Goal: Transaction & Acquisition: Purchase product/service

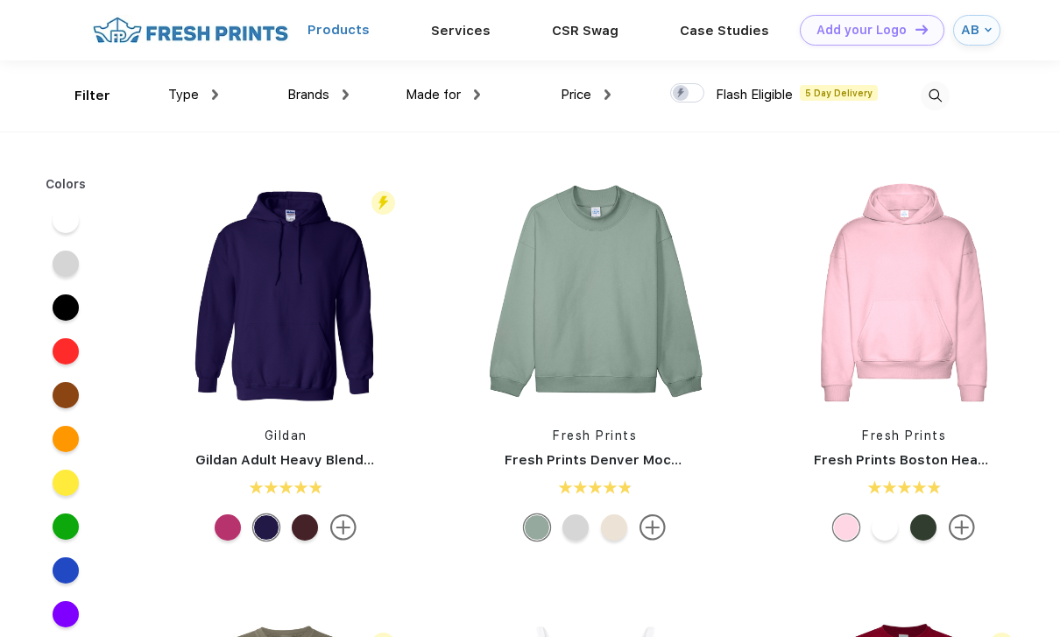
click at [352, 35] on link "Products" at bounding box center [338, 31] width 62 height 16
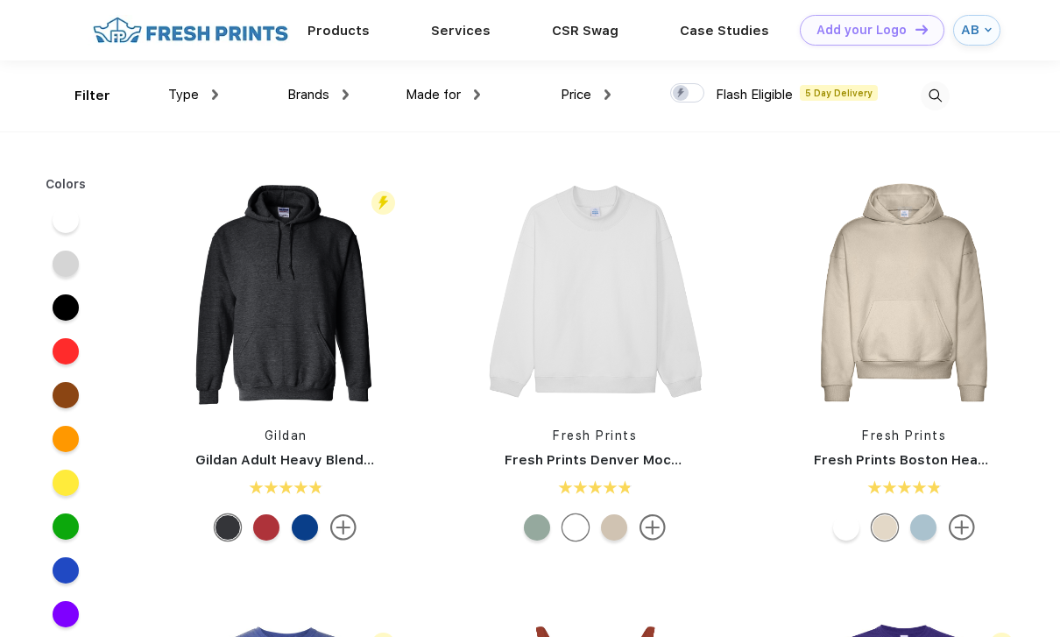
click at [940, 99] on img at bounding box center [934, 96] width 29 height 29
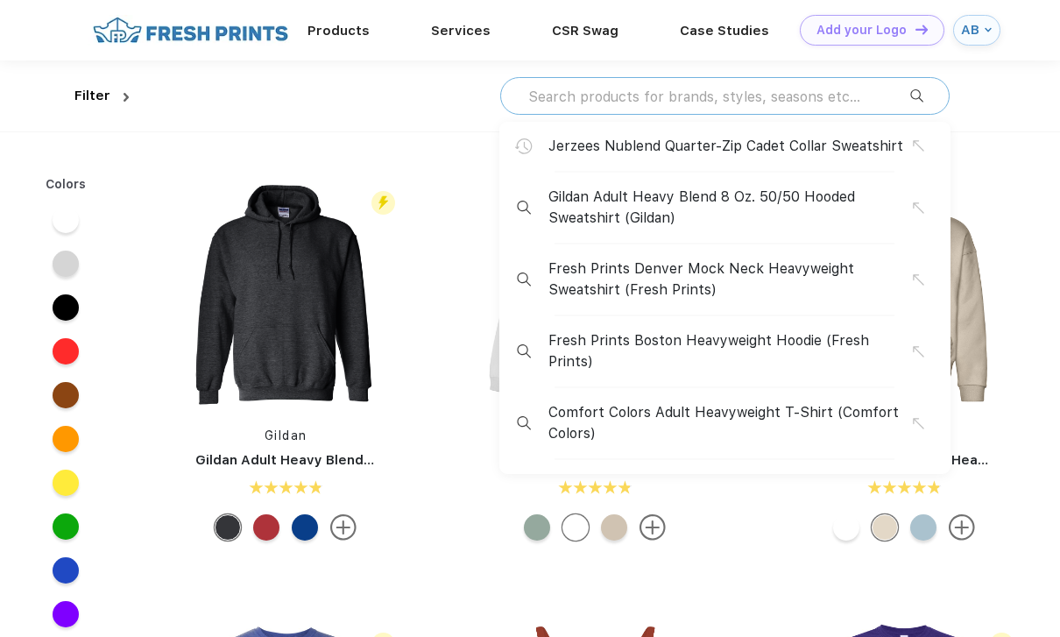
click at [834, 92] on input "text" at bounding box center [718, 96] width 384 height 19
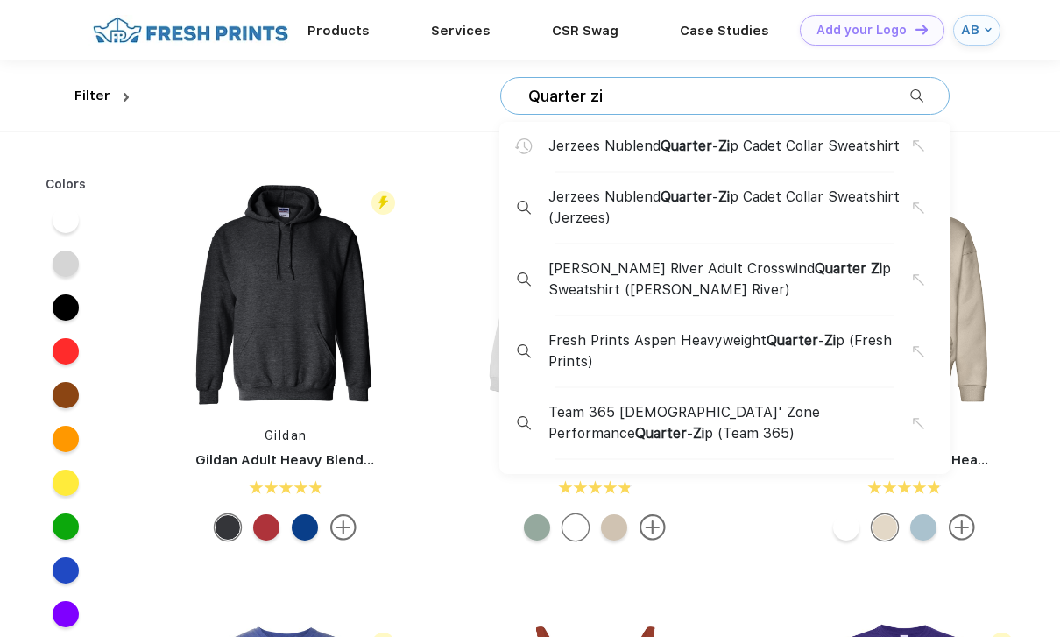
type input "Quarter zip"
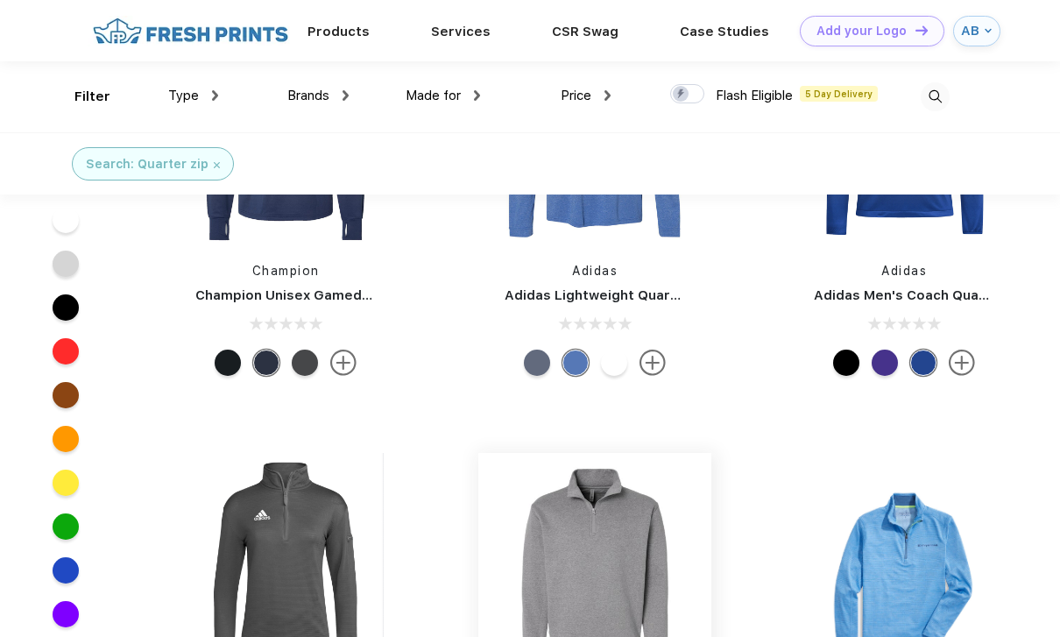
scroll to position [1578, 0]
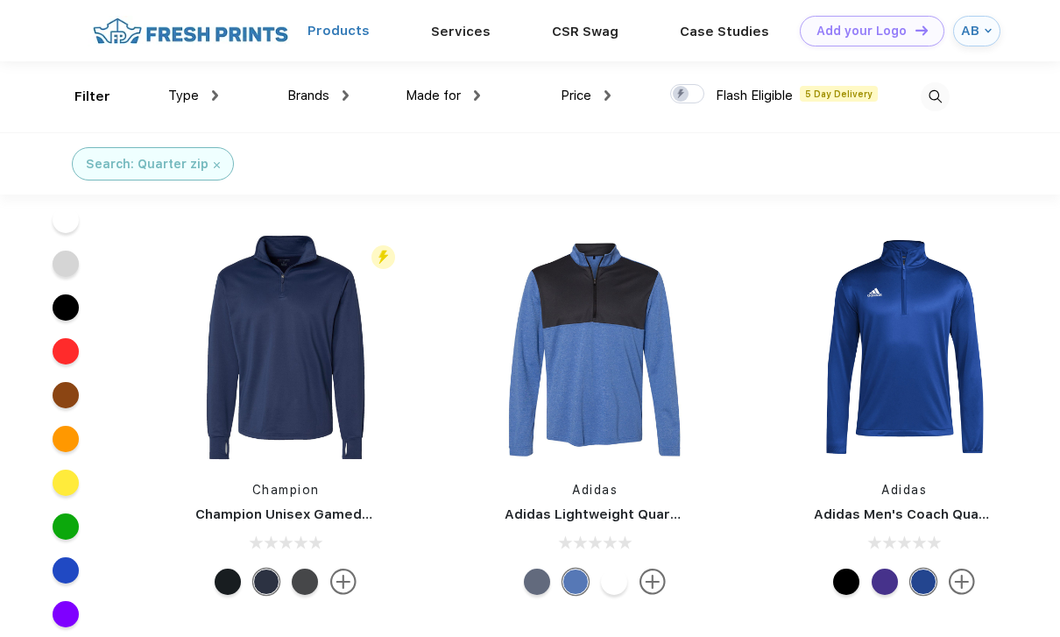
click at [361, 35] on link "Products" at bounding box center [338, 31] width 62 height 16
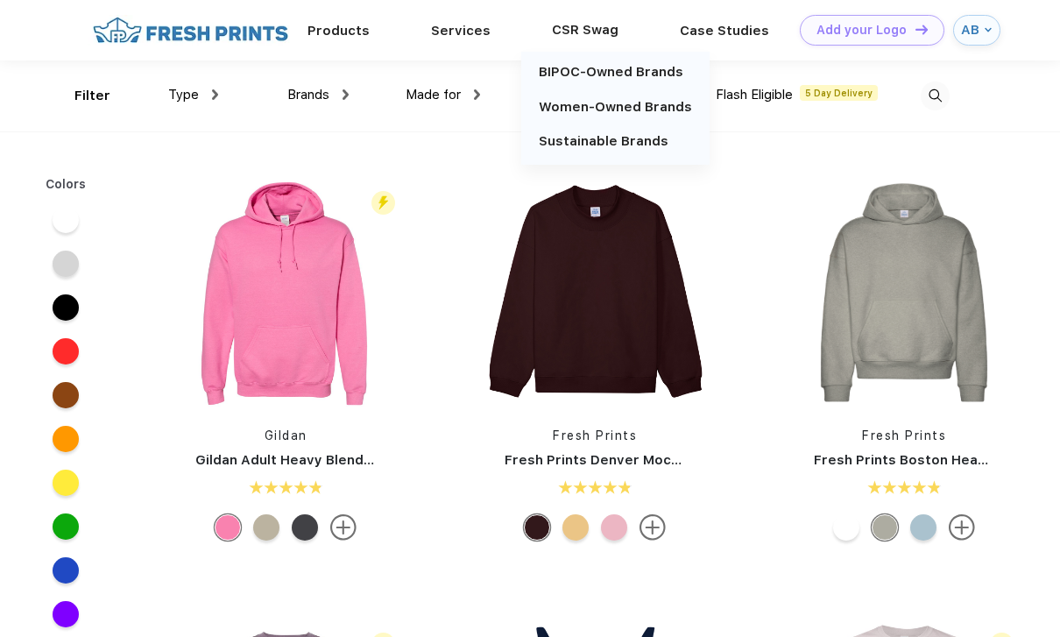
click at [581, 46] on div "CSR Swag BIPOC-Owned Brands Women-Owned Brands Sustainable Brands" at bounding box center [585, 30] width 128 height 61
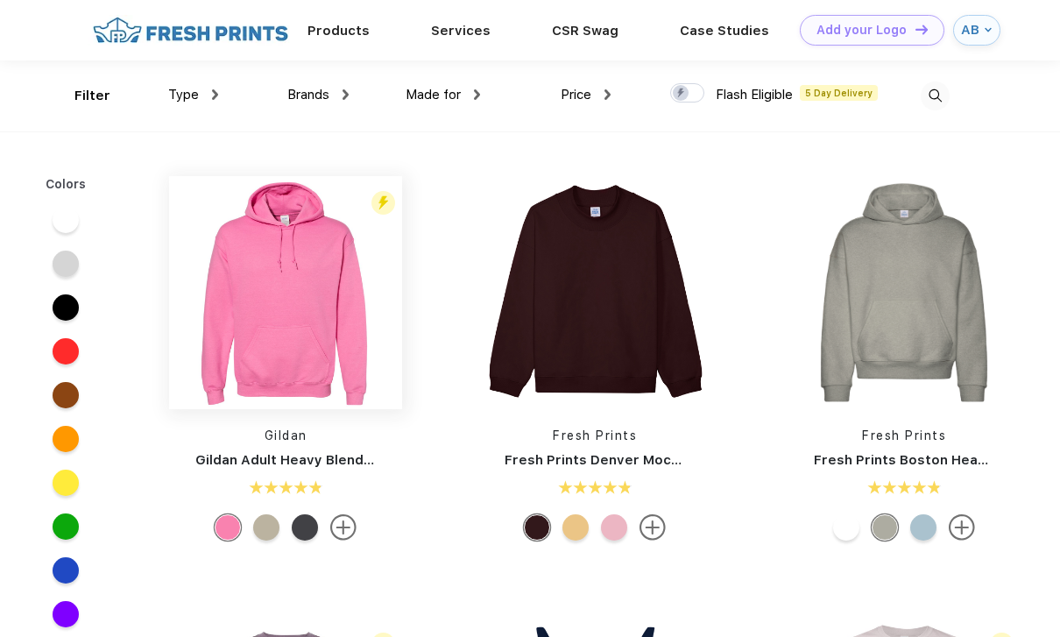
scroll to position [1, 0]
click at [245, 40] on img at bounding box center [191, 30] width 206 height 31
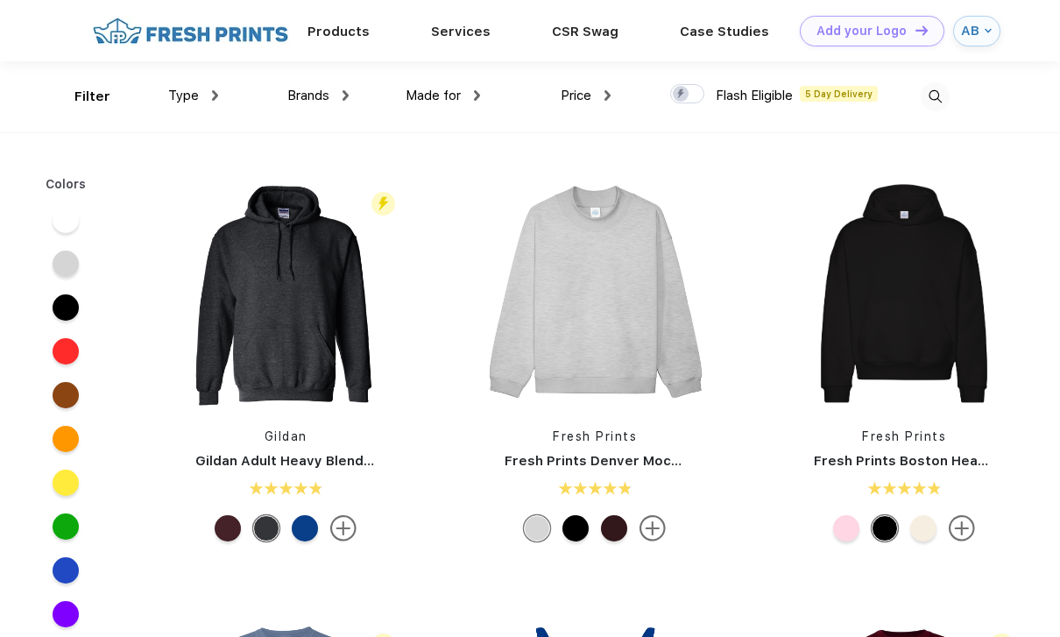
click at [240, 40] on img at bounding box center [191, 31] width 206 height 31
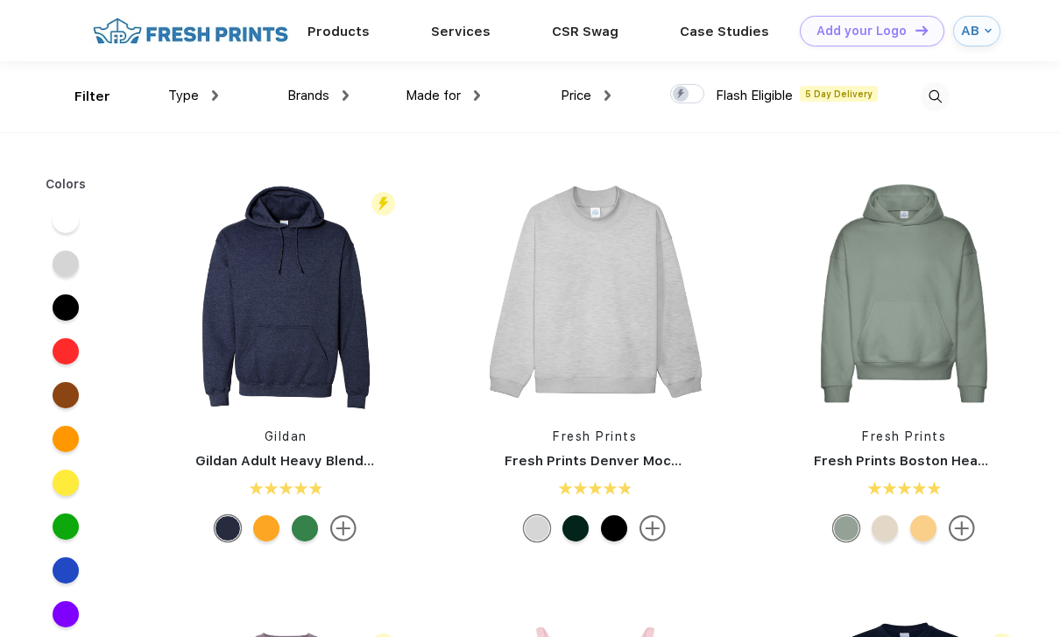
click at [975, 34] on div "AB" at bounding box center [970, 31] width 19 height 15
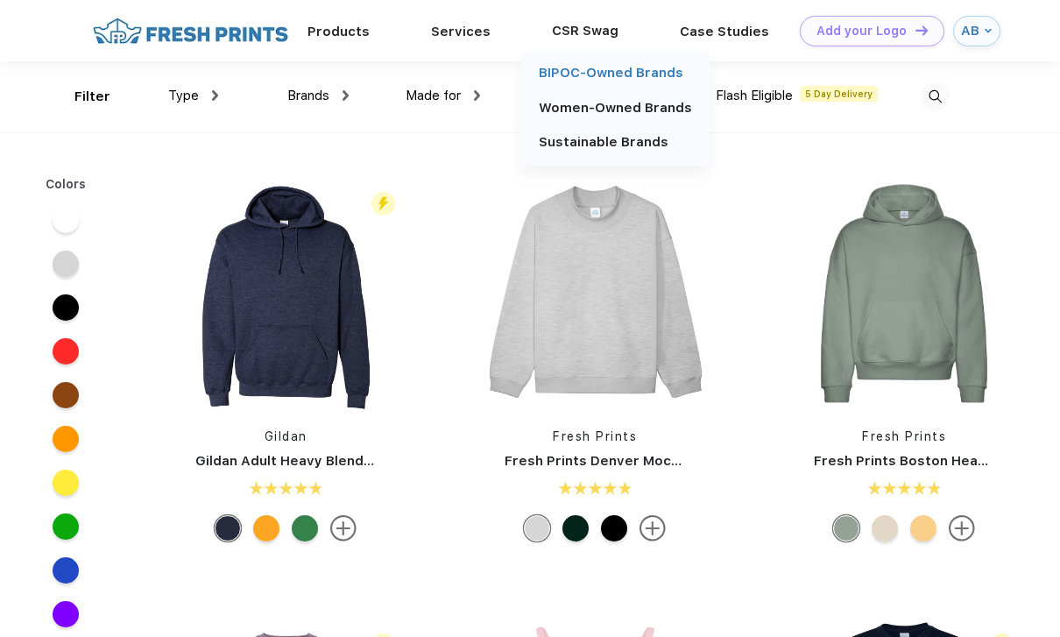
click at [595, 78] on link "BIPOC-Owned Brands" at bounding box center [611, 73] width 144 height 16
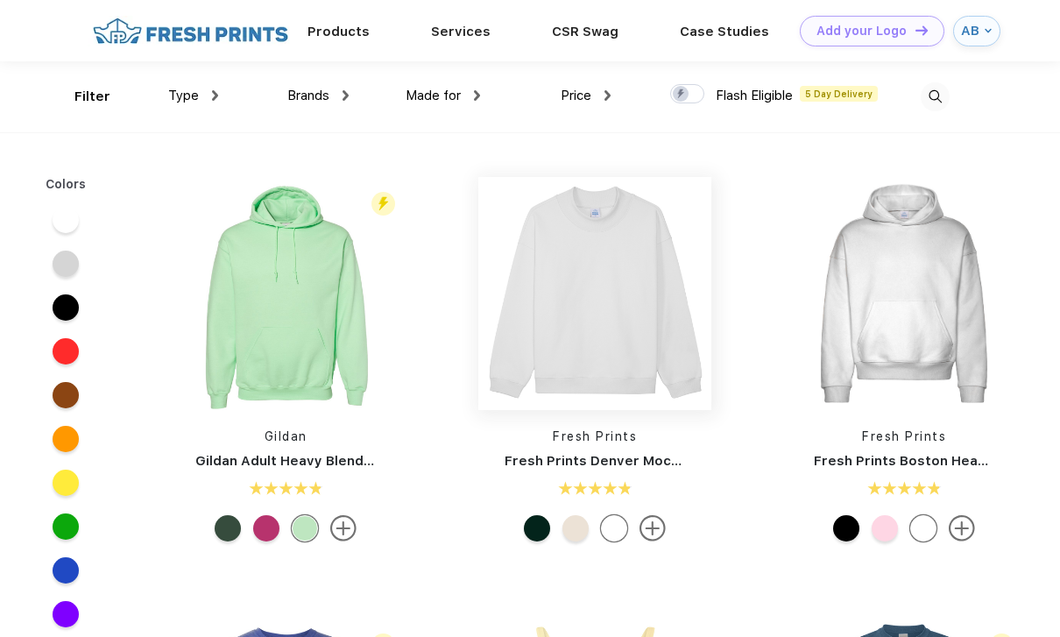
scroll to position [1, 0]
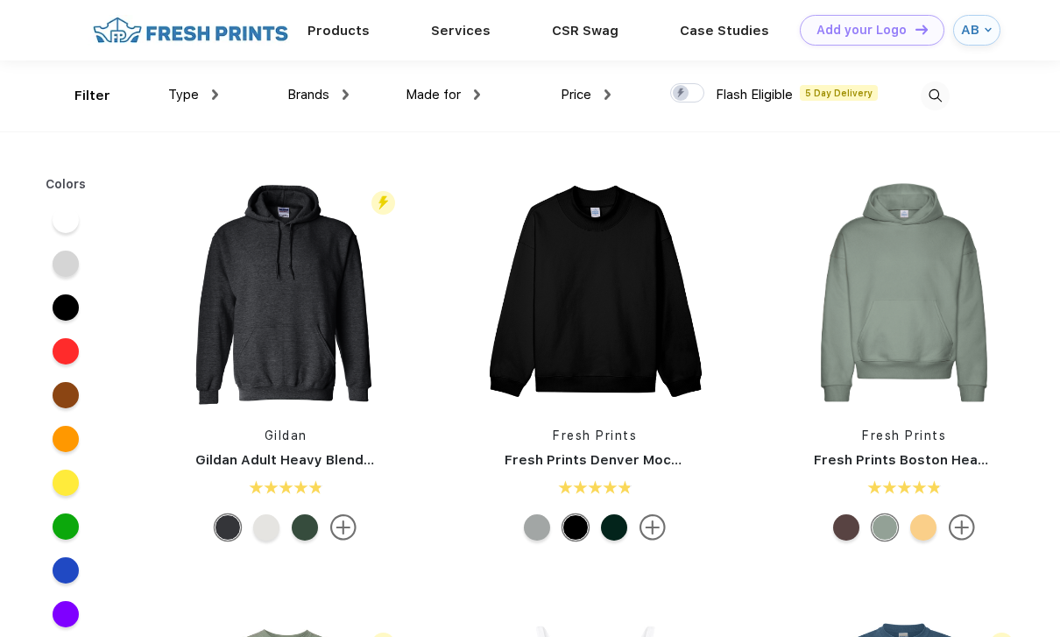
scroll to position [1, 0]
click at [937, 100] on img at bounding box center [934, 95] width 29 height 29
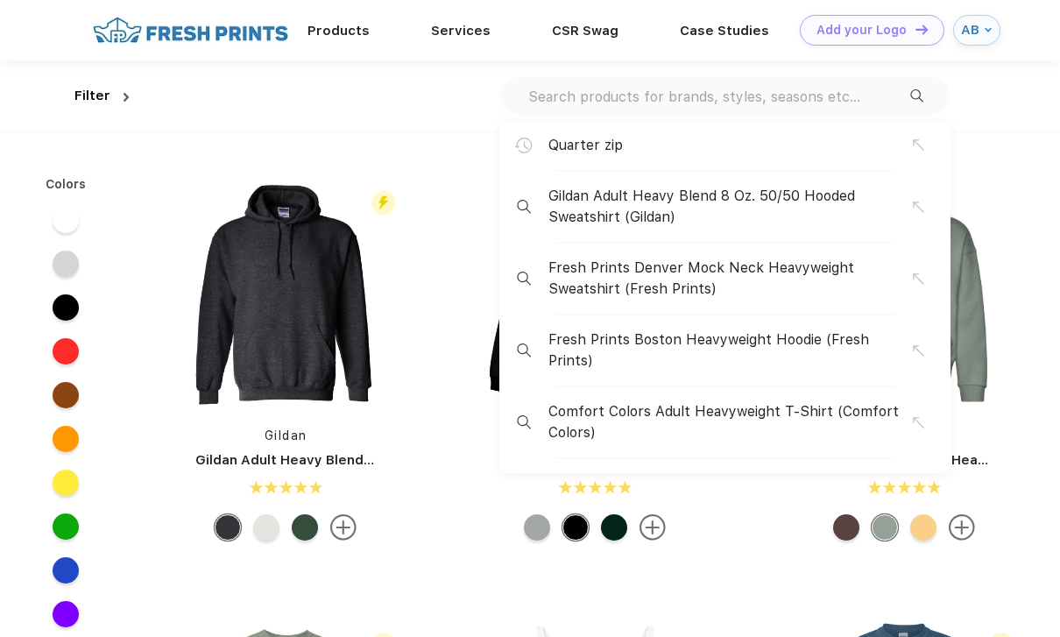
click at [765, 139] on div "Quarter zip" at bounding box center [729, 145] width 363 height 21
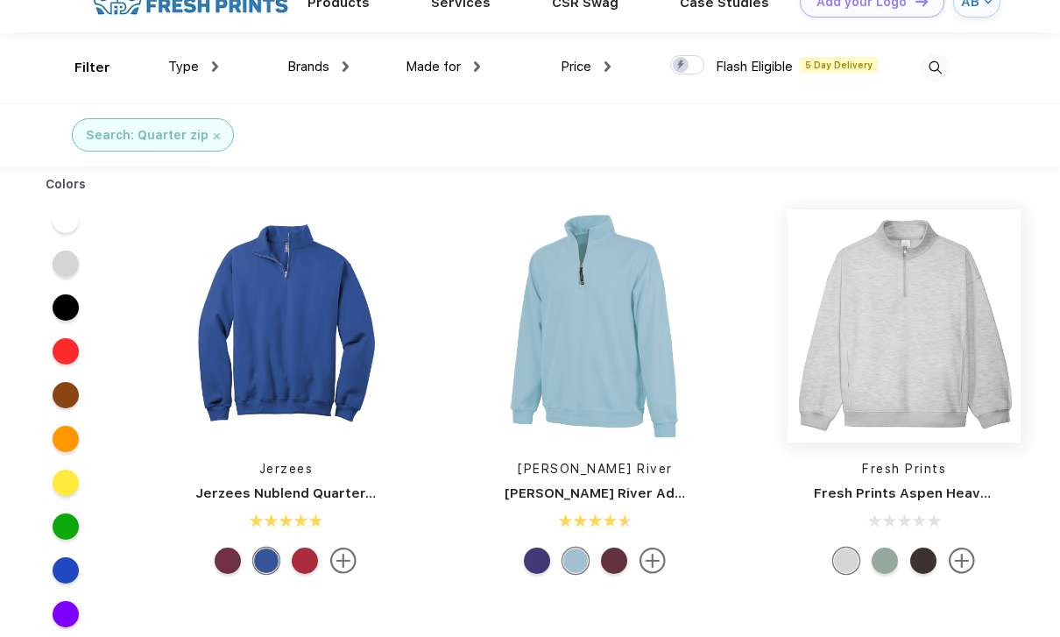
scroll to position [29, 0]
click at [890, 314] on img at bounding box center [903, 325] width 233 height 233
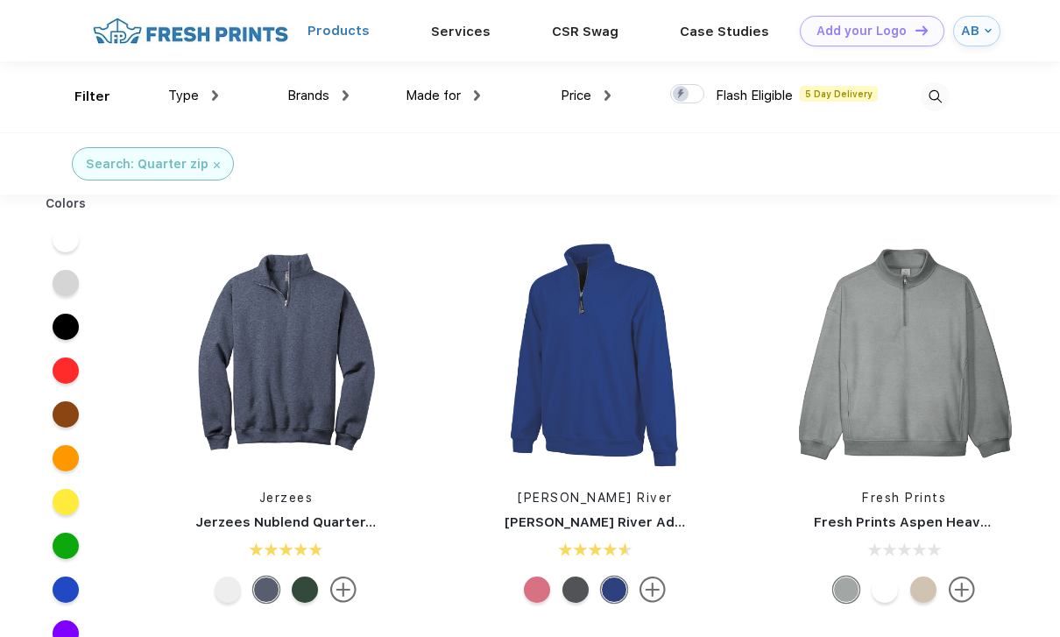
click at [344, 35] on link "Products" at bounding box center [338, 31] width 62 height 16
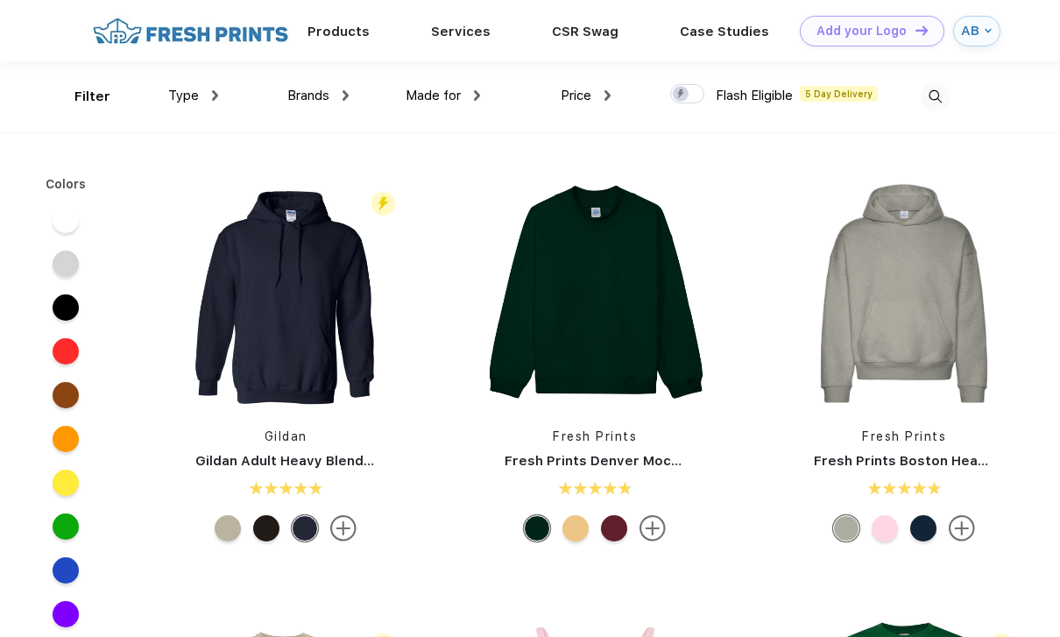
drag, startPoint x: 603, startPoint y: 636, endPoint x: -1, endPoint y: -1, distance: 877.7
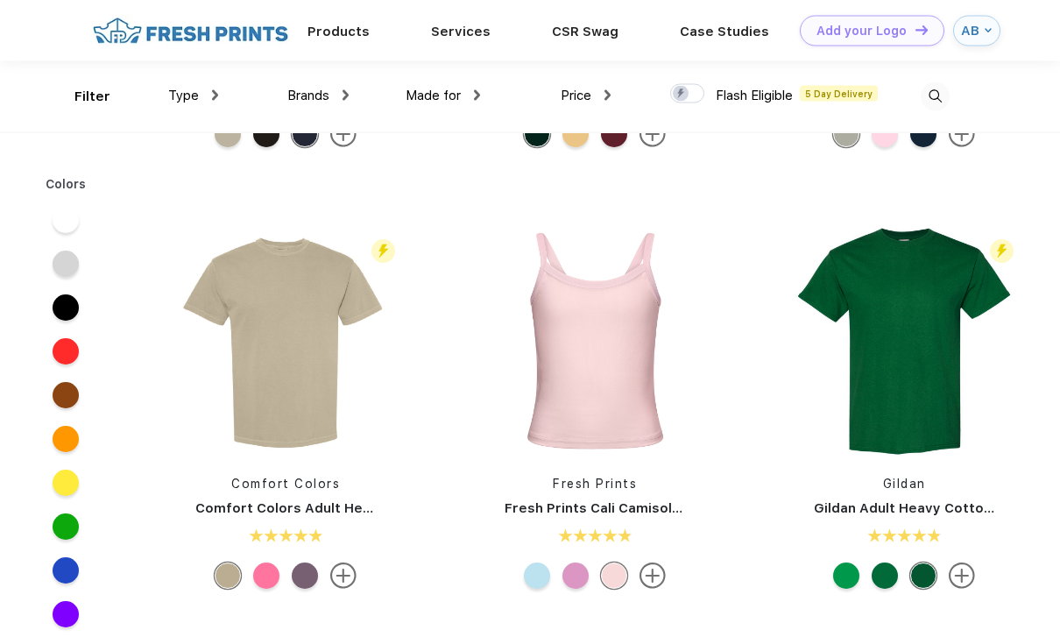
scroll to position [260, 0]
click at [190, 90] on span "Type" at bounding box center [183, 96] width 31 height 16
click at [187, 94] on span "Type" at bounding box center [183, 96] width 31 height 16
click at [205, 99] on div "Type" at bounding box center [193, 96] width 50 height 20
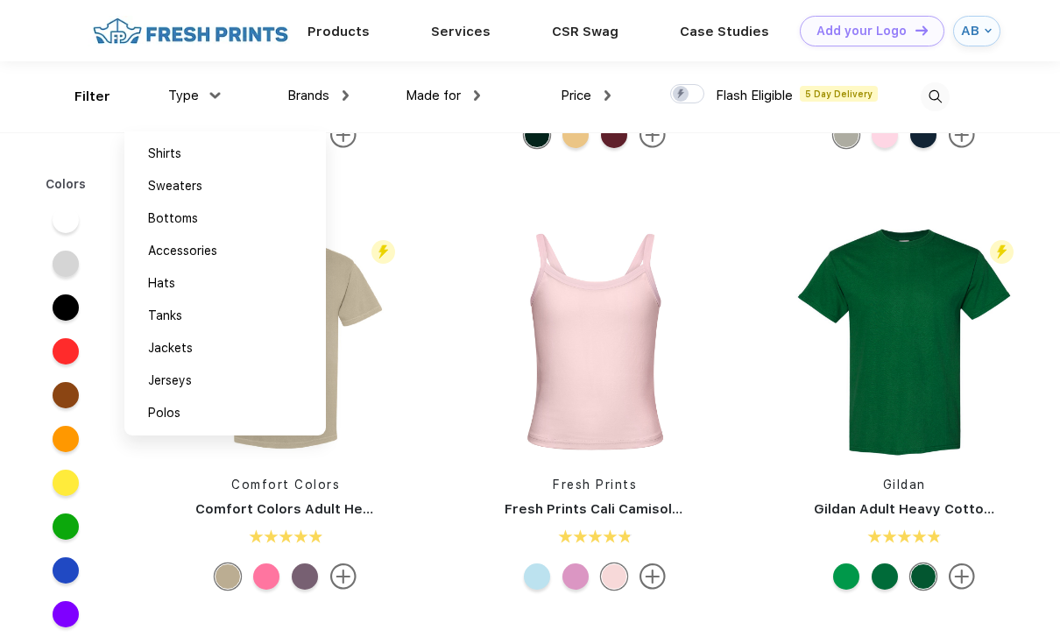
click at [937, 98] on img at bounding box center [934, 96] width 29 height 29
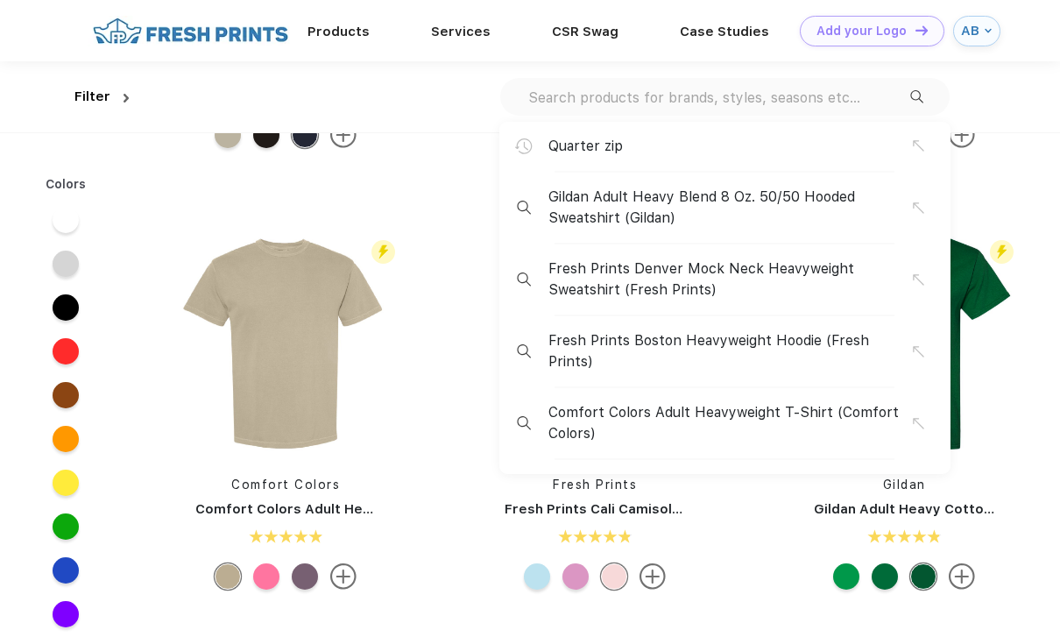
click at [696, 144] on div "Quarter zip" at bounding box center [729, 146] width 363 height 21
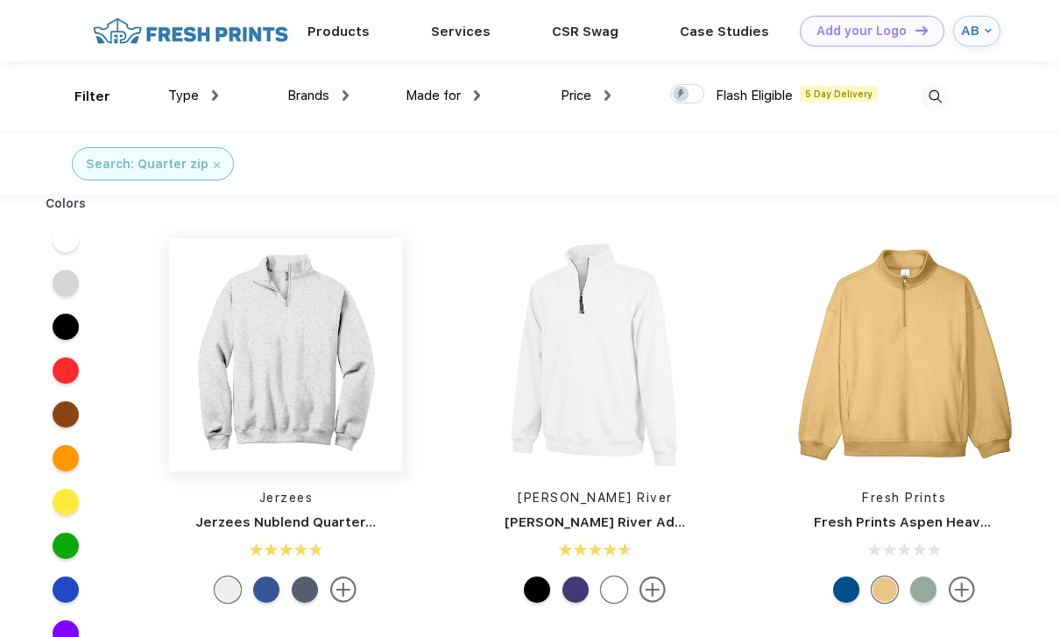
click at [320, 315] on img at bounding box center [285, 354] width 233 height 233
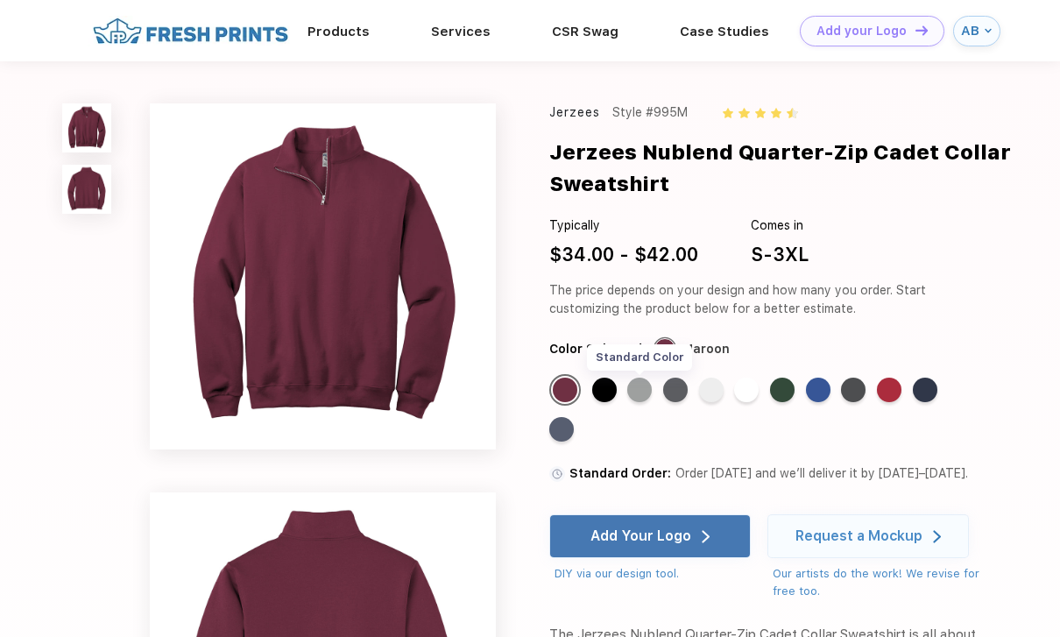
click at [642, 391] on div "Standard Color" at bounding box center [639, 389] width 25 height 25
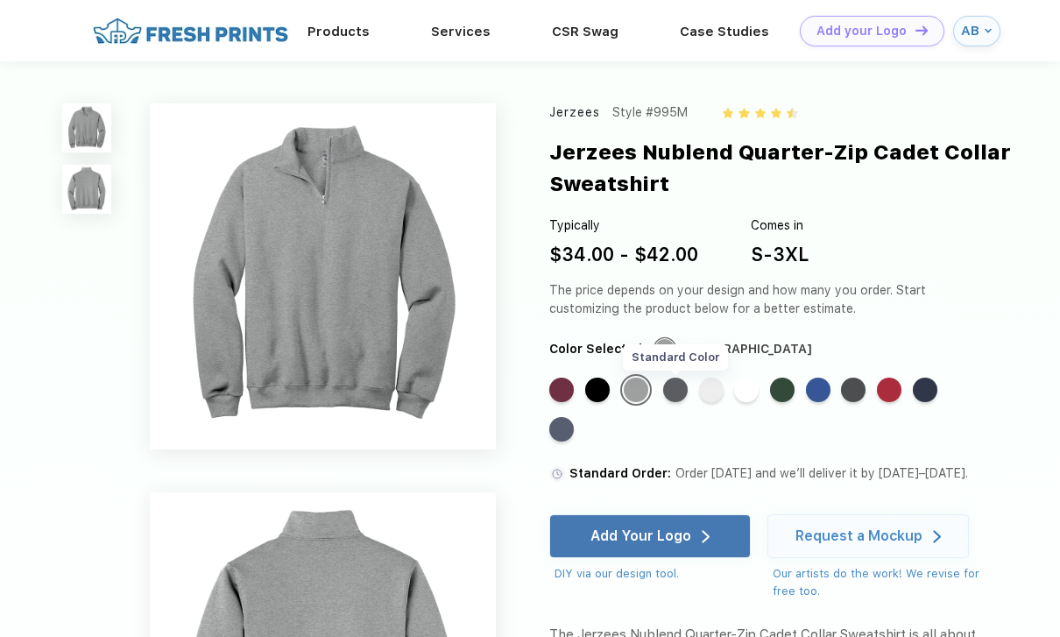
click at [675, 392] on div "Standard Color" at bounding box center [675, 389] width 25 height 25
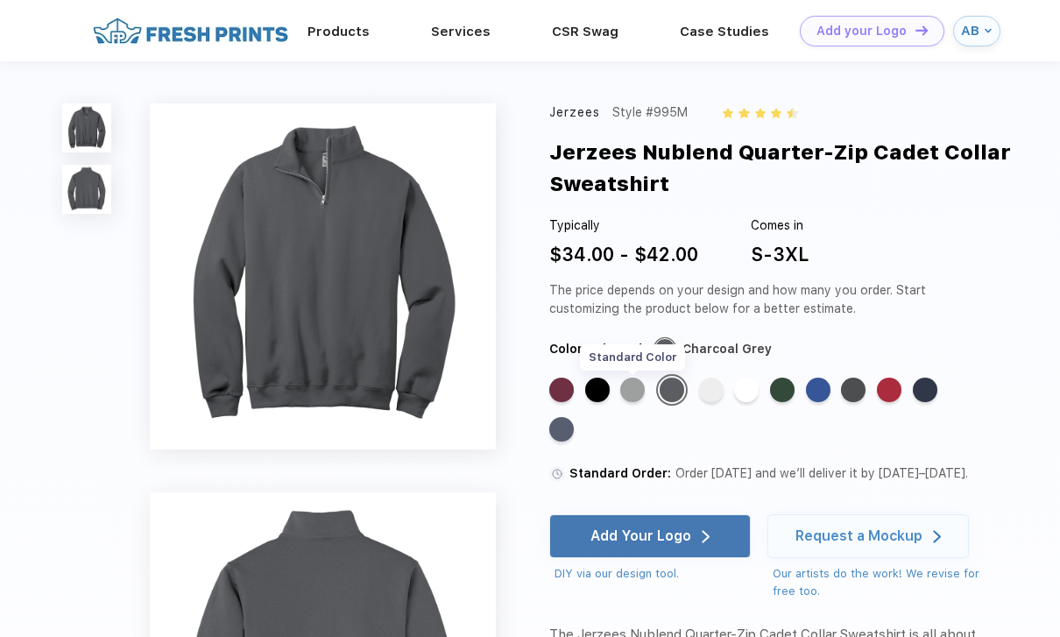
click at [638, 391] on div "Standard Color" at bounding box center [632, 389] width 25 height 25
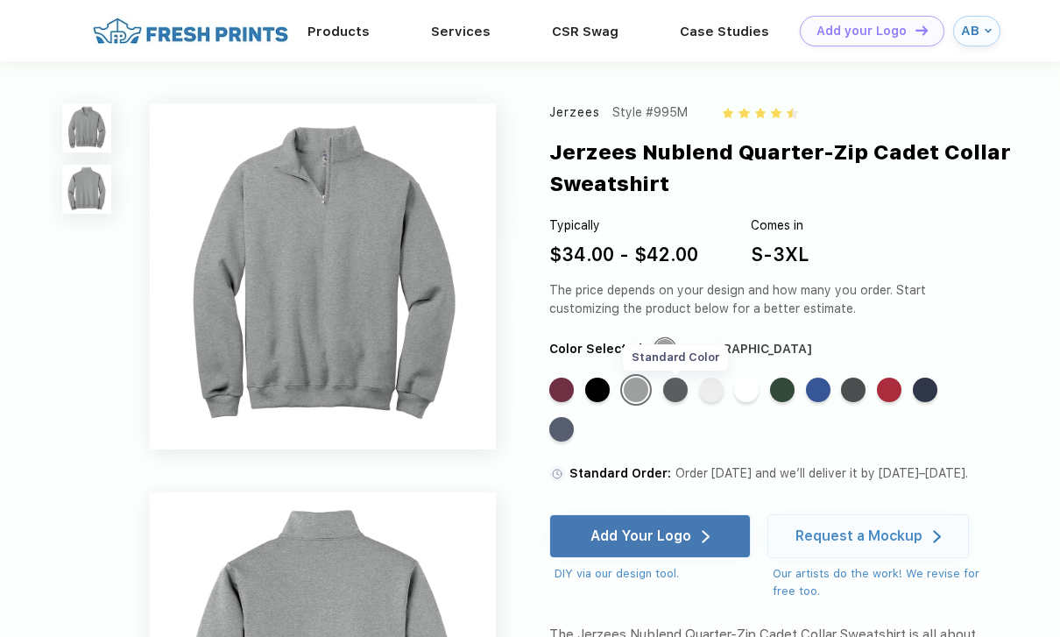
click at [673, 391] on div "Standard Color" at bounding box center [675, 389] width 25 height 25
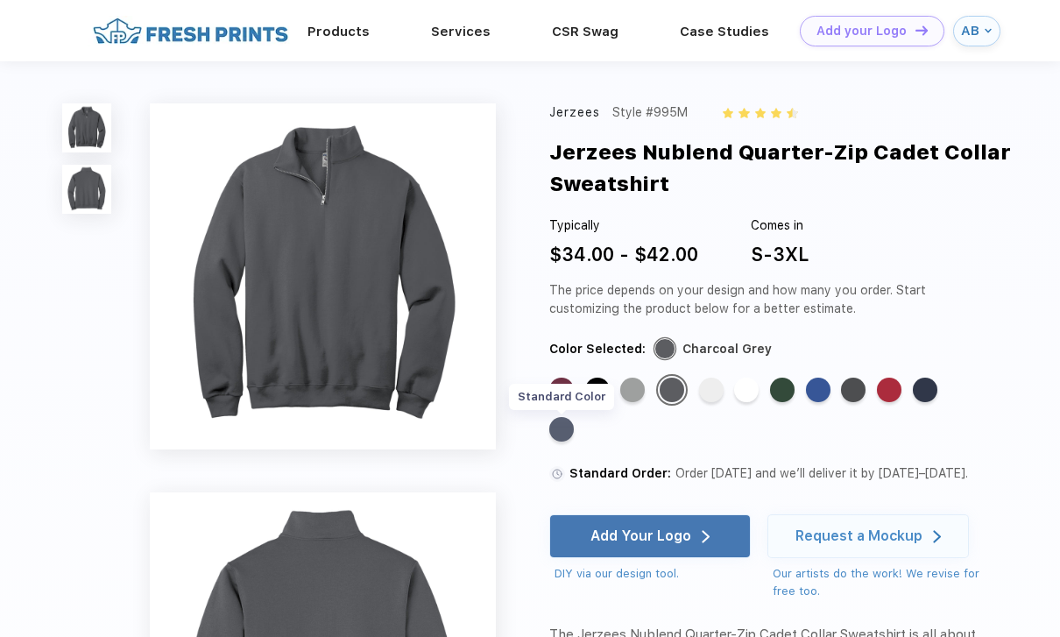
click at [564, 433] on div "Standard Color" at bounding box center [561, 429] width 25 height 25
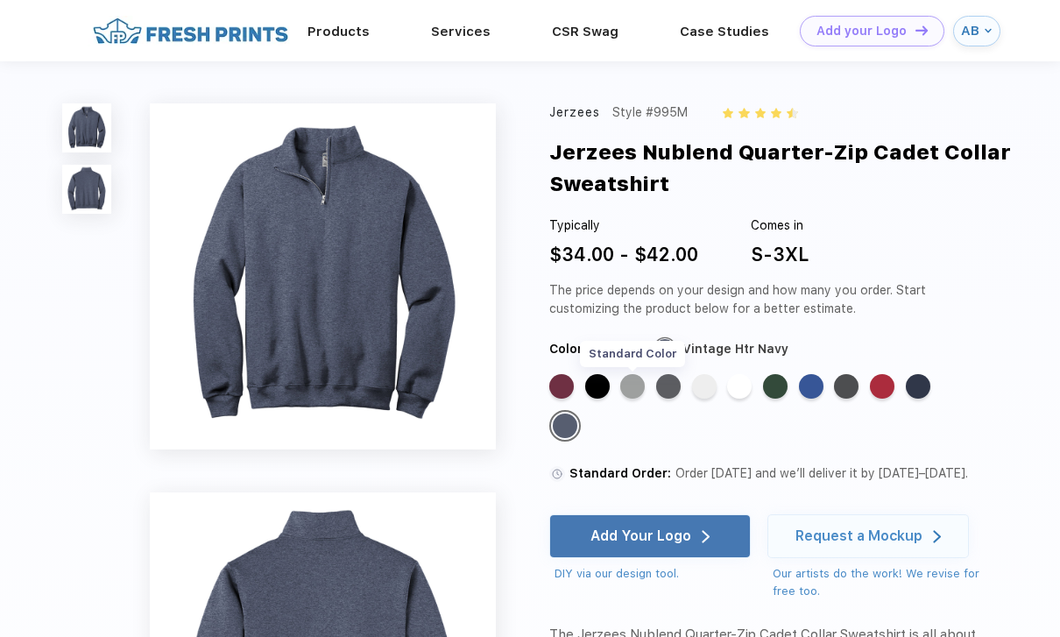
click at [636, 385] on div "Standard Color" at bounding box center [632, 386] width 25 height 25
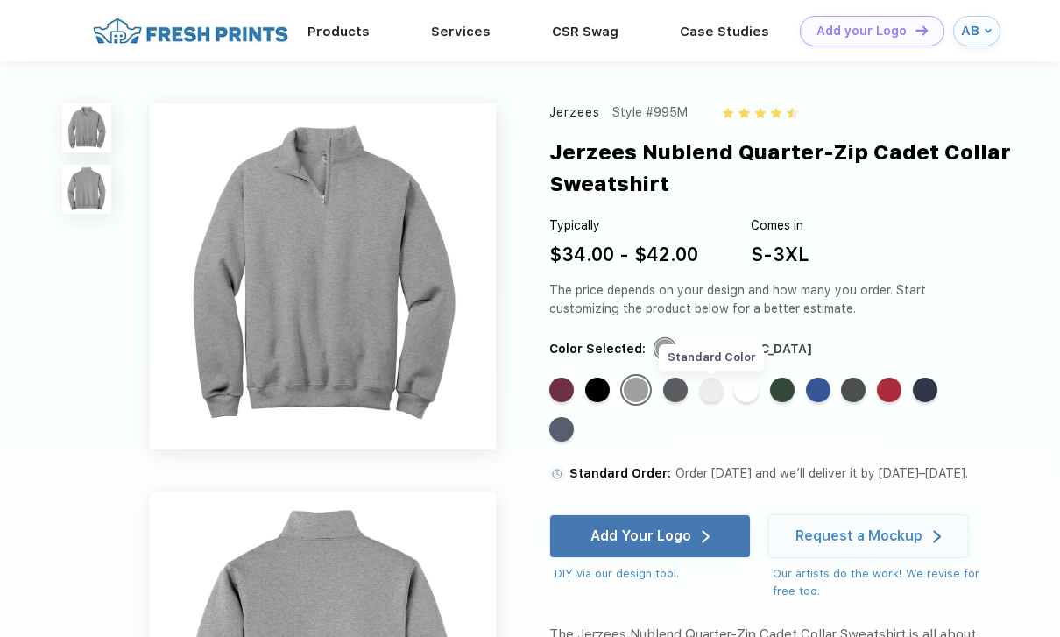
click at [705, 396] on div "Standard Color" at bounding box center [711, 389] width 25 height 25
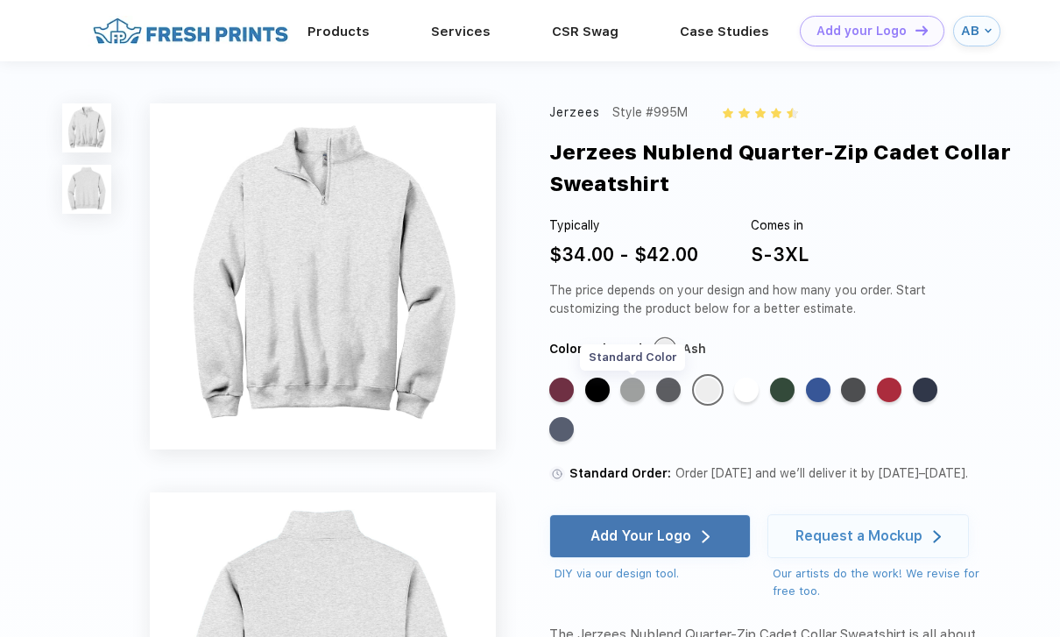
click at [630, 391] on div "Standard Color" at bounding box center [632, 389] width 25 height 25
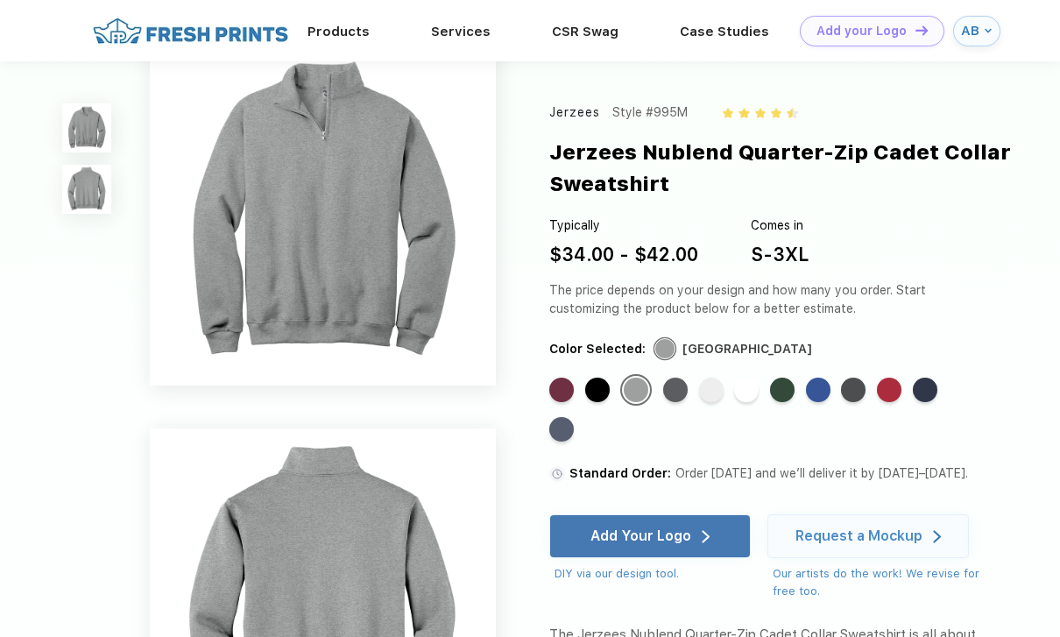
scroll to position [4, 0]
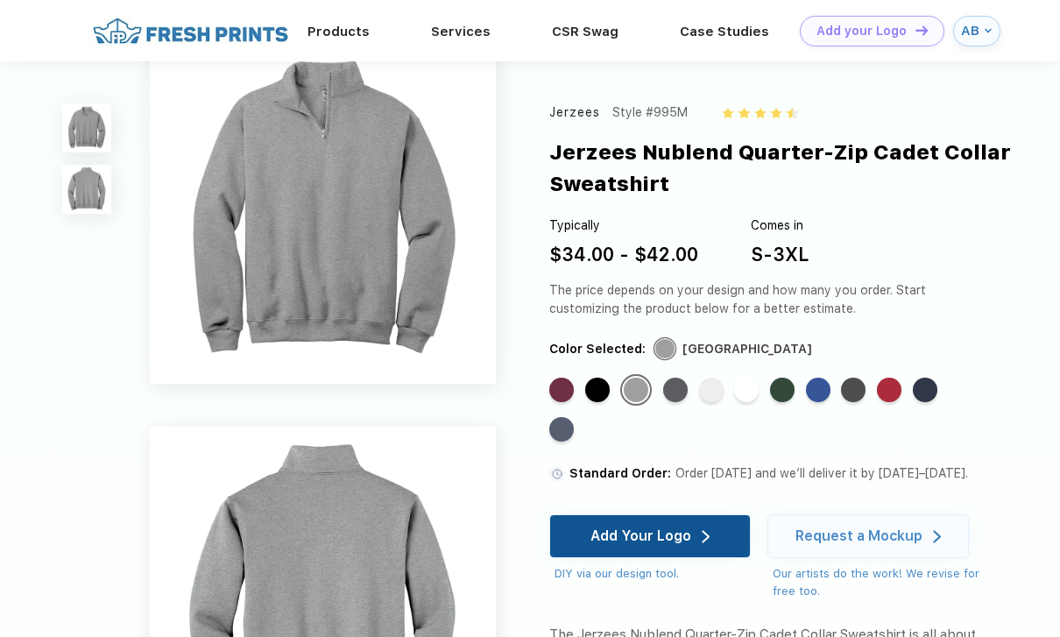
click at [729, 525] on div "Add Your Logo" at bounding box center [649, 536] width 201 height 44
